Goal: Find specific page/section: Find specific page/section

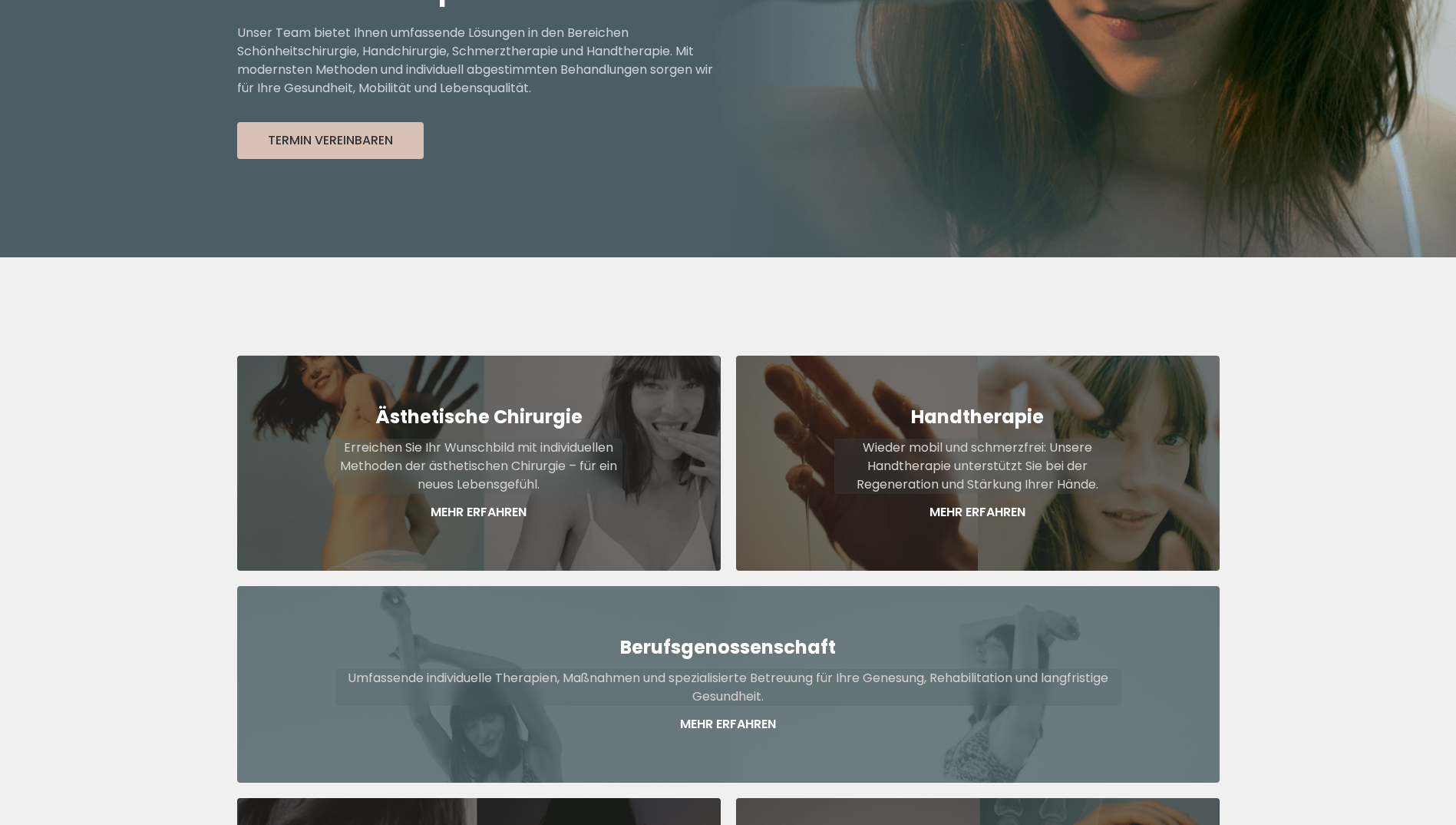
scroll to position [359, 0]
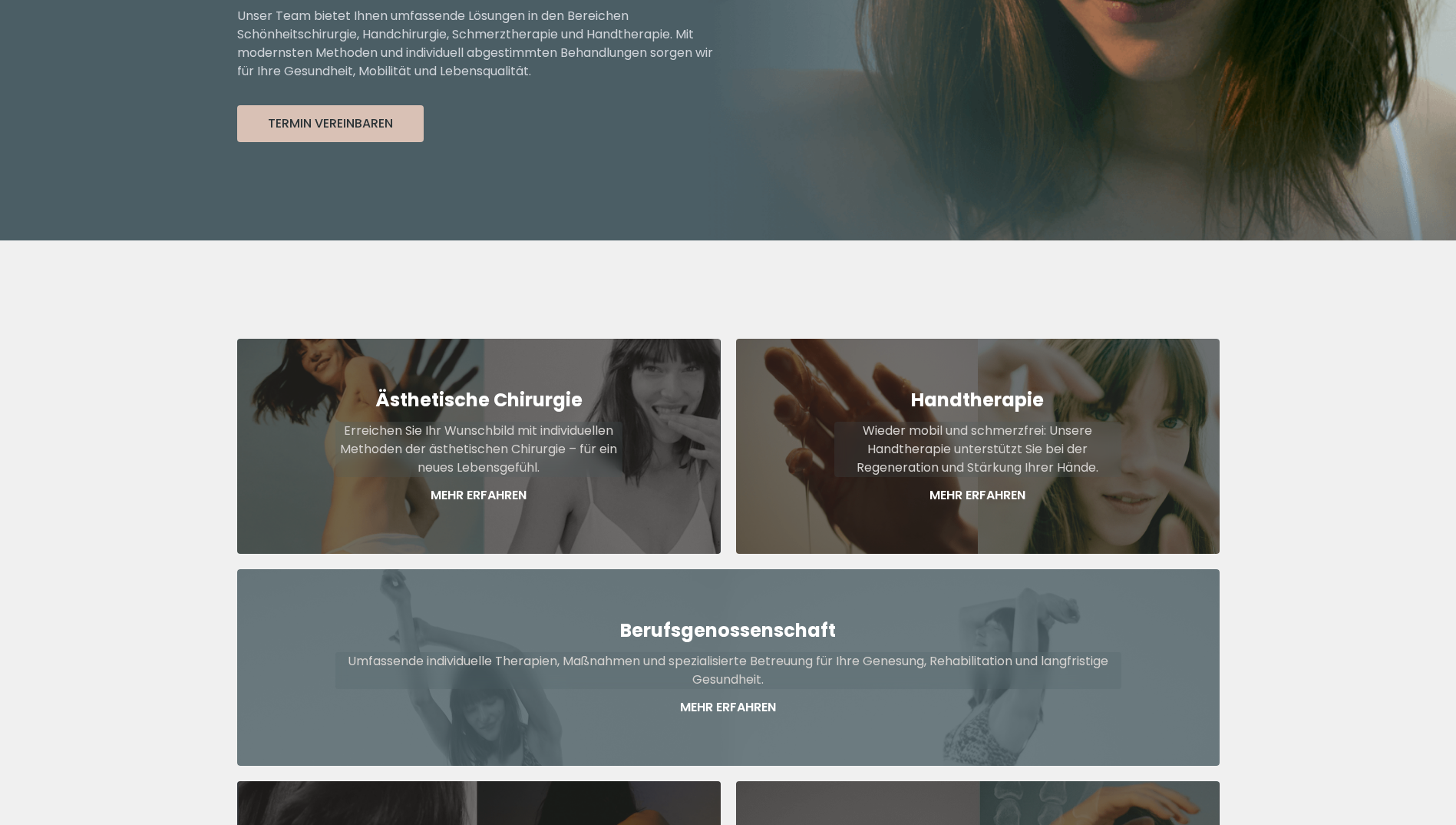
click at [724, 652] on p "Umfassende individuelle Therapien, Maßnahmen und spezialisierte Betreuung für I…" at bounding box center [728, 670] width 786 height 37
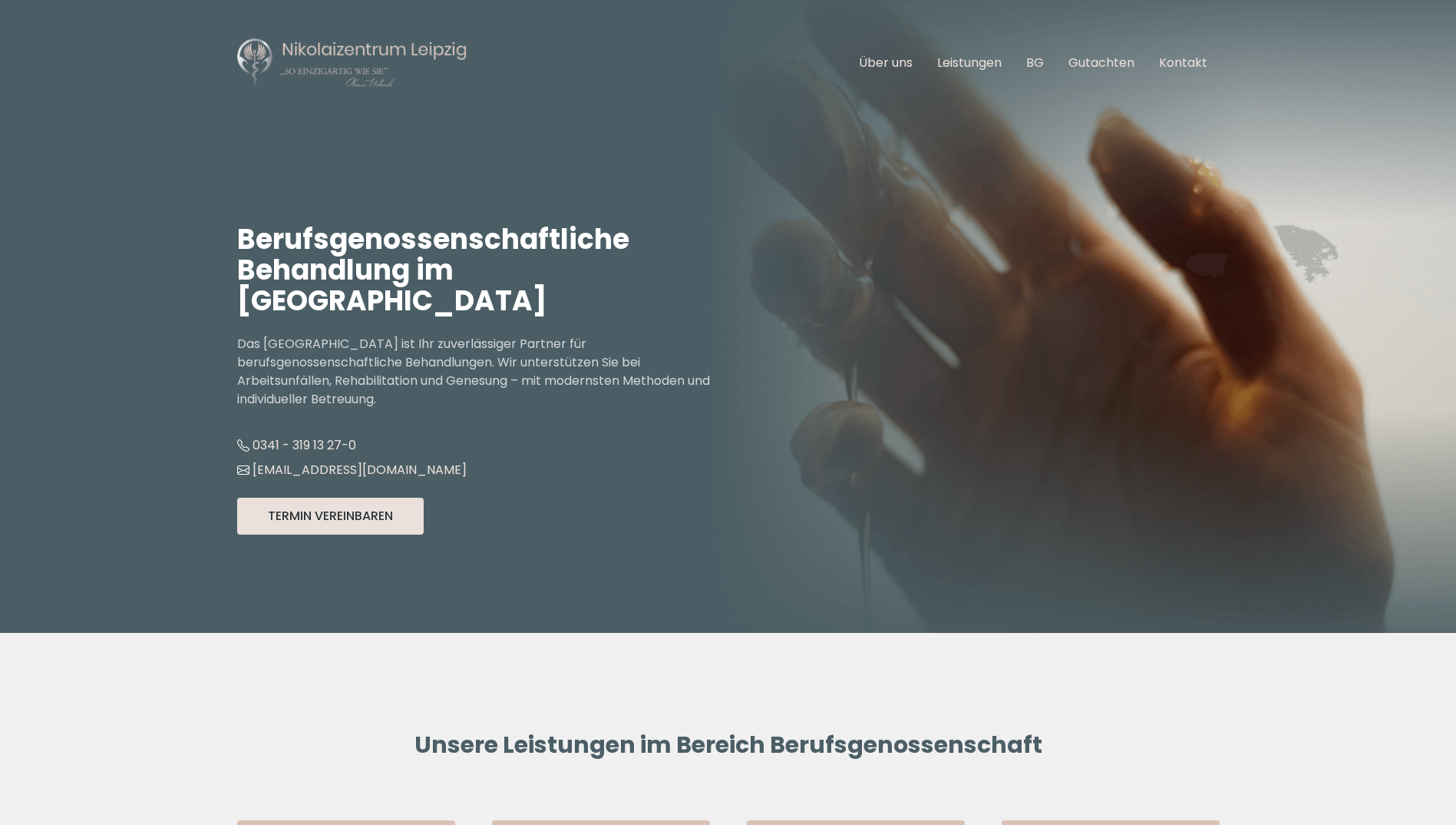
click at [336, 499] on button "Termin Vereinbaren" at bounding box center [329, 515] width 186 height 37
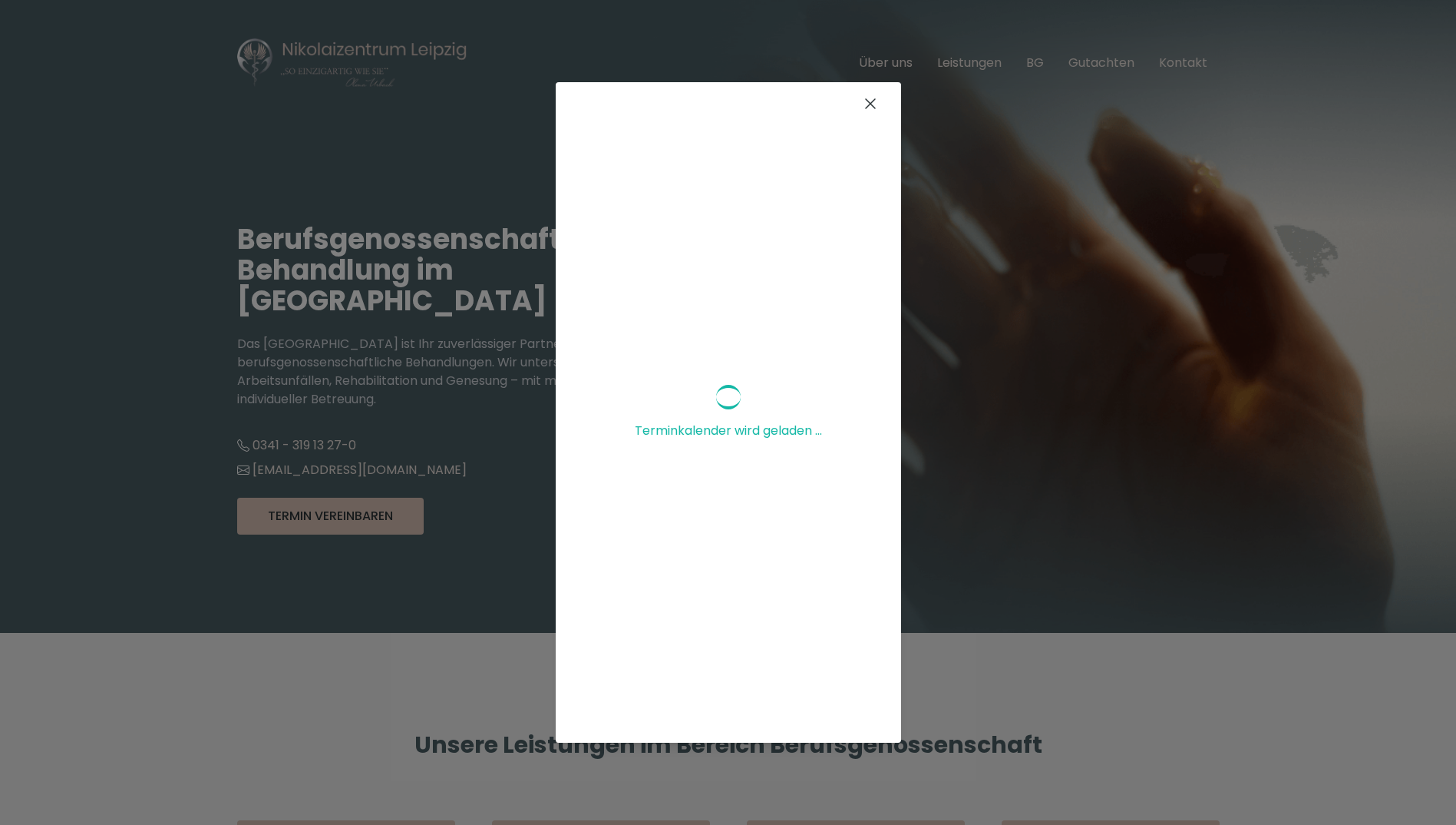
click at [861, 99] on icon at bounding box center [869, 103] width 18 height 18
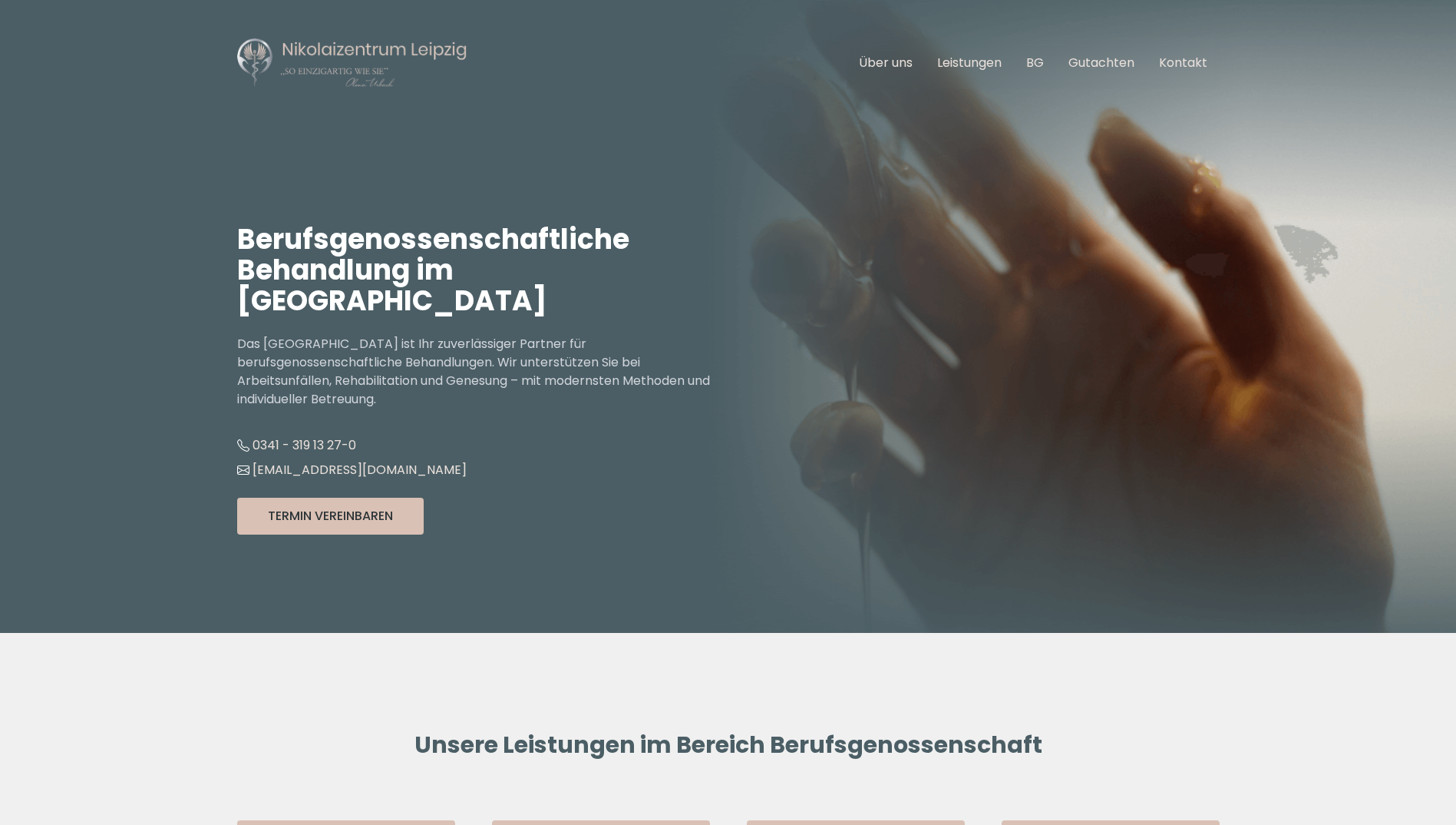
drag, startPoint x: 306, startPoint y: 421, endPoint x: 580, endPoint y: 502, distance: 285.7
click at [580, 502] on div "Termin Vereinbaren Terminkalender wird geladen ..." at bounding box center [482, 515] width 491 height 37
click at [1039, 61] on link "BG" at bounding box center [1035, 63] width 18 height 18
click at [1038, 59] on link "BG" at bounding box center [1035, 63] width 18 height 18
click at [1198, 64] on link "Kontakt" at bounding box center [1182, 63] width 48 height 18
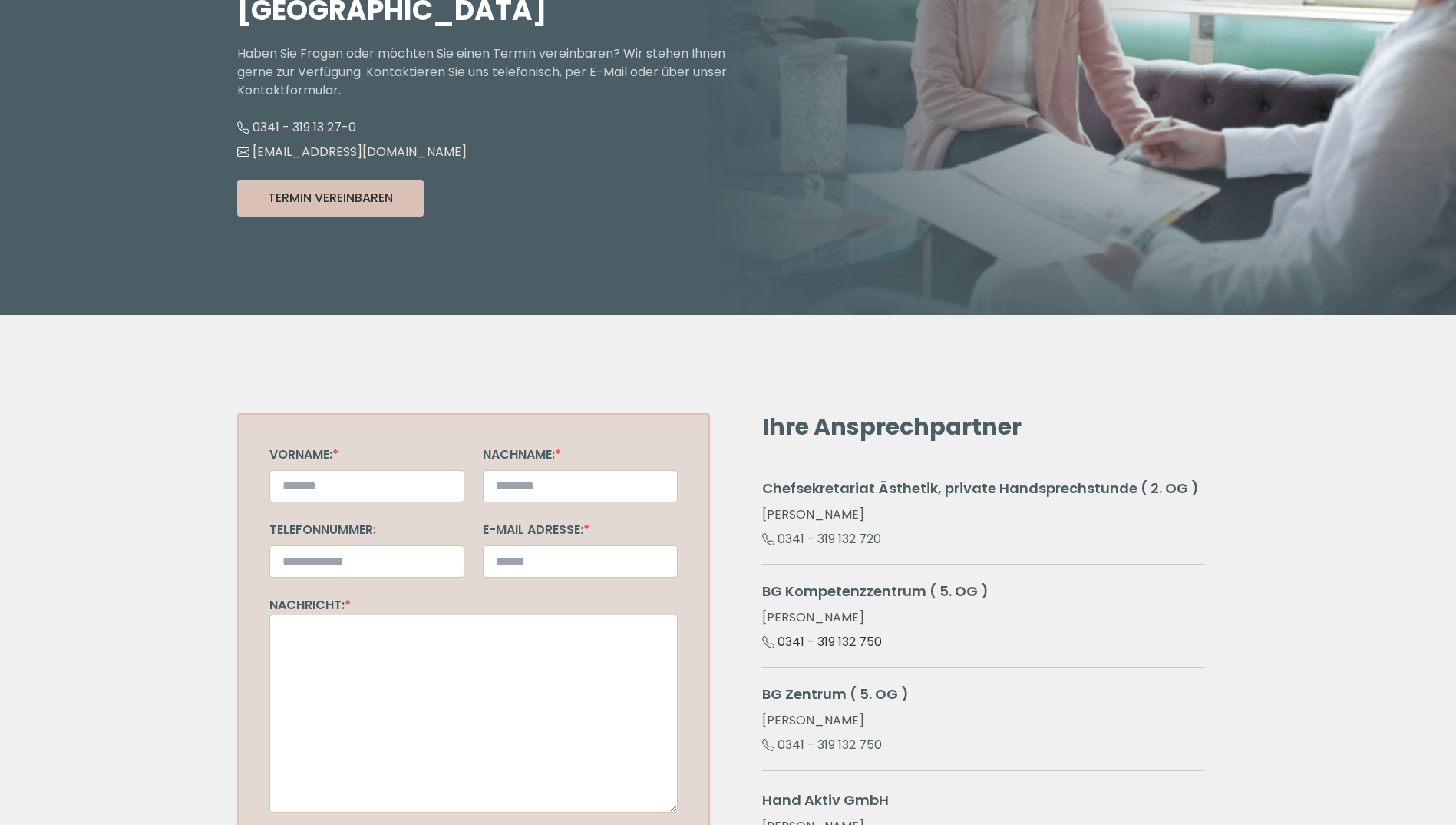
scroll to position [256, 0]
